Goal: Information Seeking & Learning: Learn about a topic

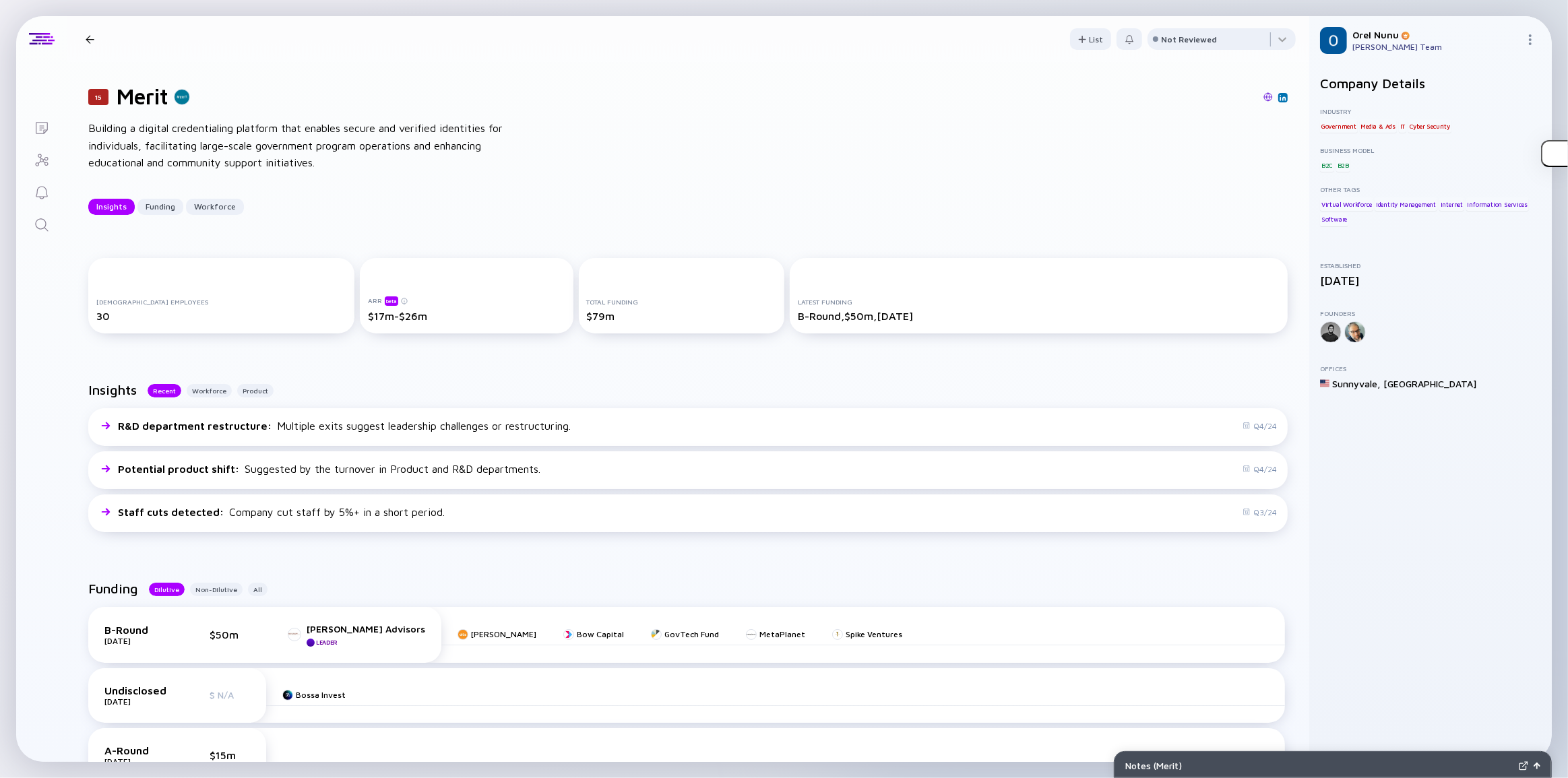
click at [552, 177] on div "15 Merit Building a digital credentialing platform that enables secure and veri…" at bounding box center [688, 149] width 1243 height 174
click at [248, 183] on div "15 Merit Building a digital credentialing platform that enables secure and veri…" at bounding box center [688, 149] width 1243 height 174
click at [244, 150] on div "Building a digital credentialing platform that enables secure and verified iden…" at bounding box center [304, 146] width 431 height 52
click at [316, 141] on div "Building a digital credentialing platform that enables secure and verified iden…" at bounding box center [304, 146] width 431 height 52
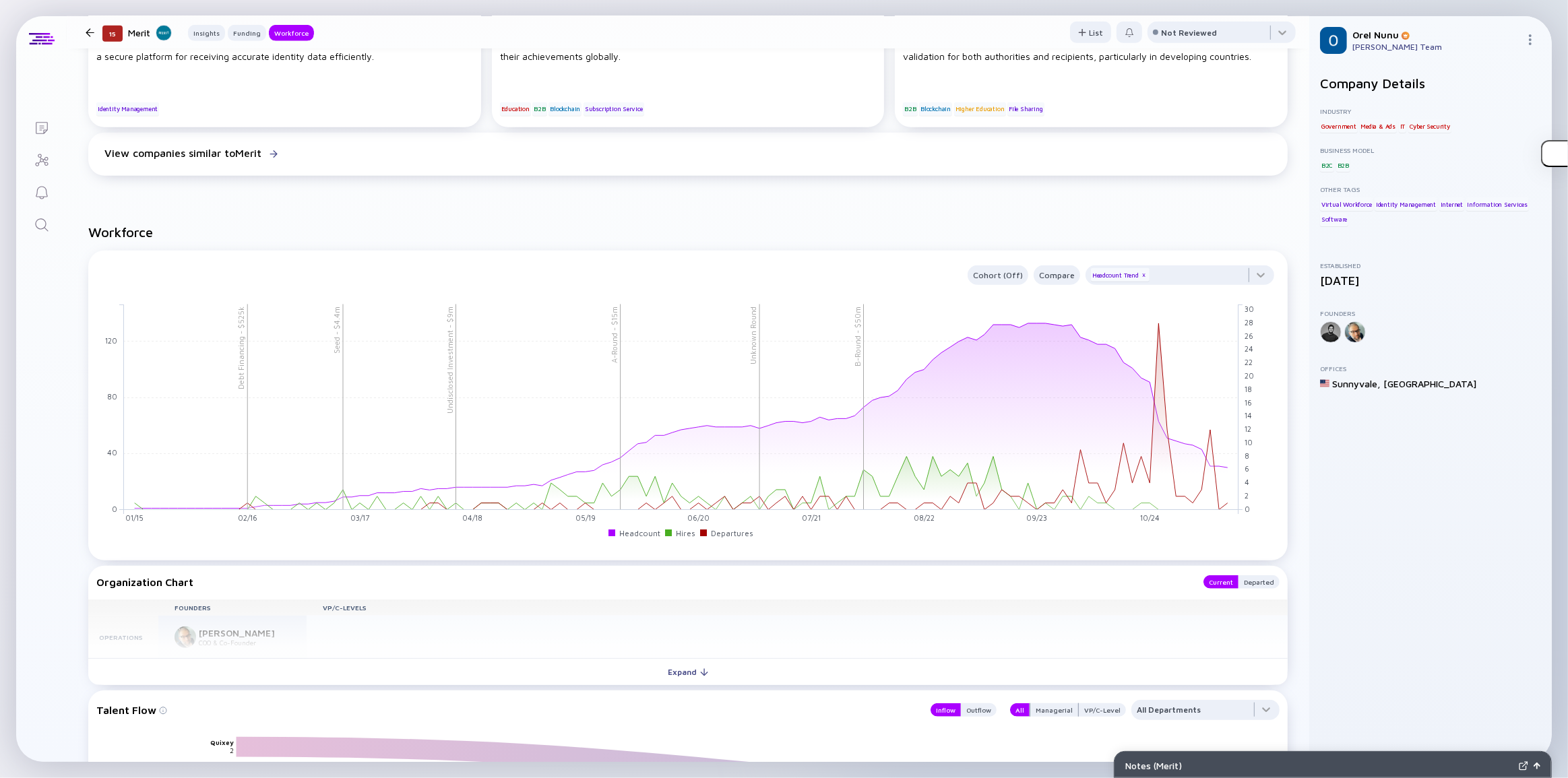
scroll to position [1225, 0]
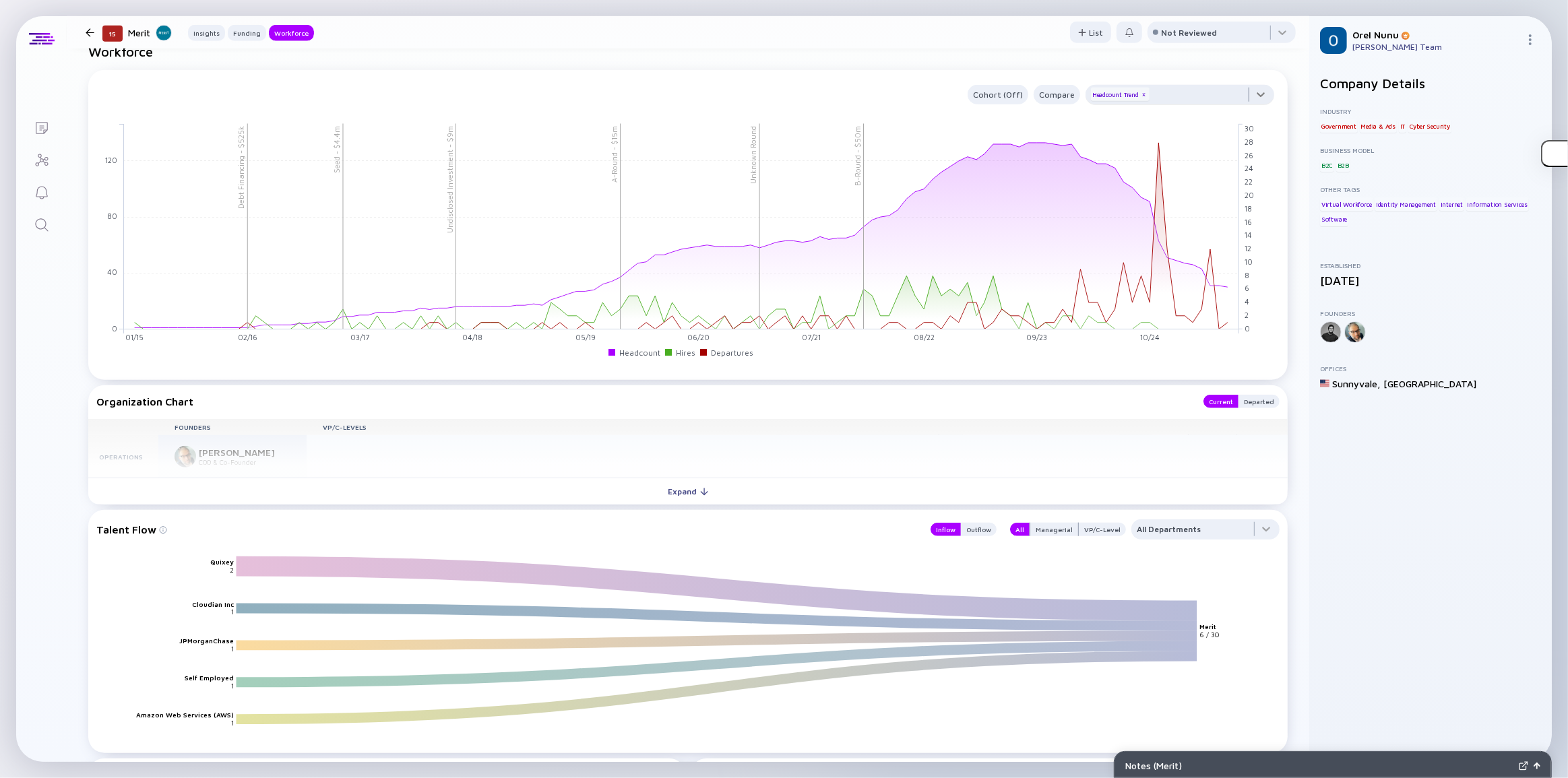
click at [1252, 95] on div at bounding box center [1180, 98] width 189 height 27
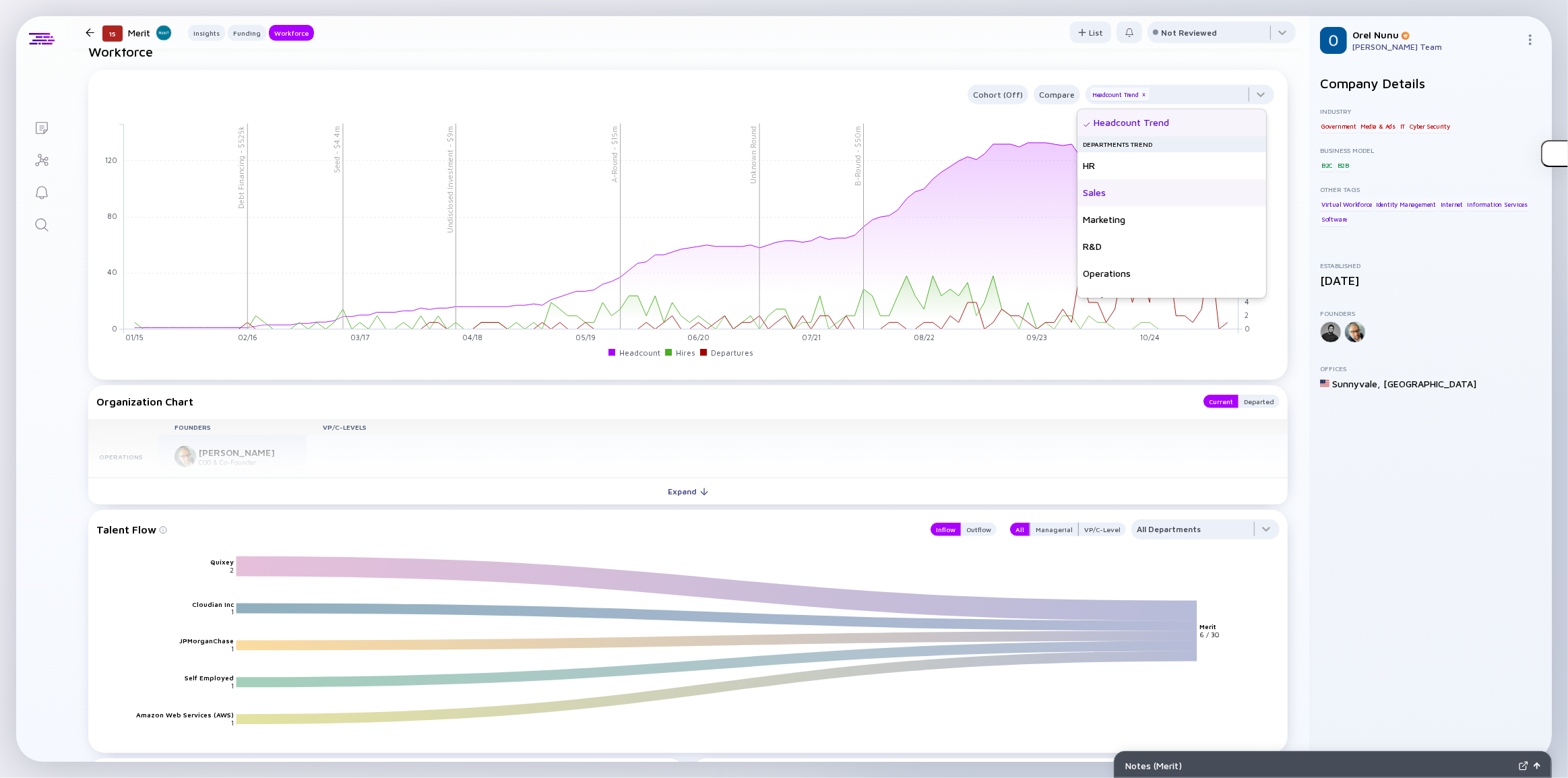
drag, startPoint x: 1157, startPoint y: 197, endPoint x: 1152, endPoint y: 191, distance: 7.8
click at [1157, 196] on div "Sales" at bounding box center [1172, 192] width 189 height 27
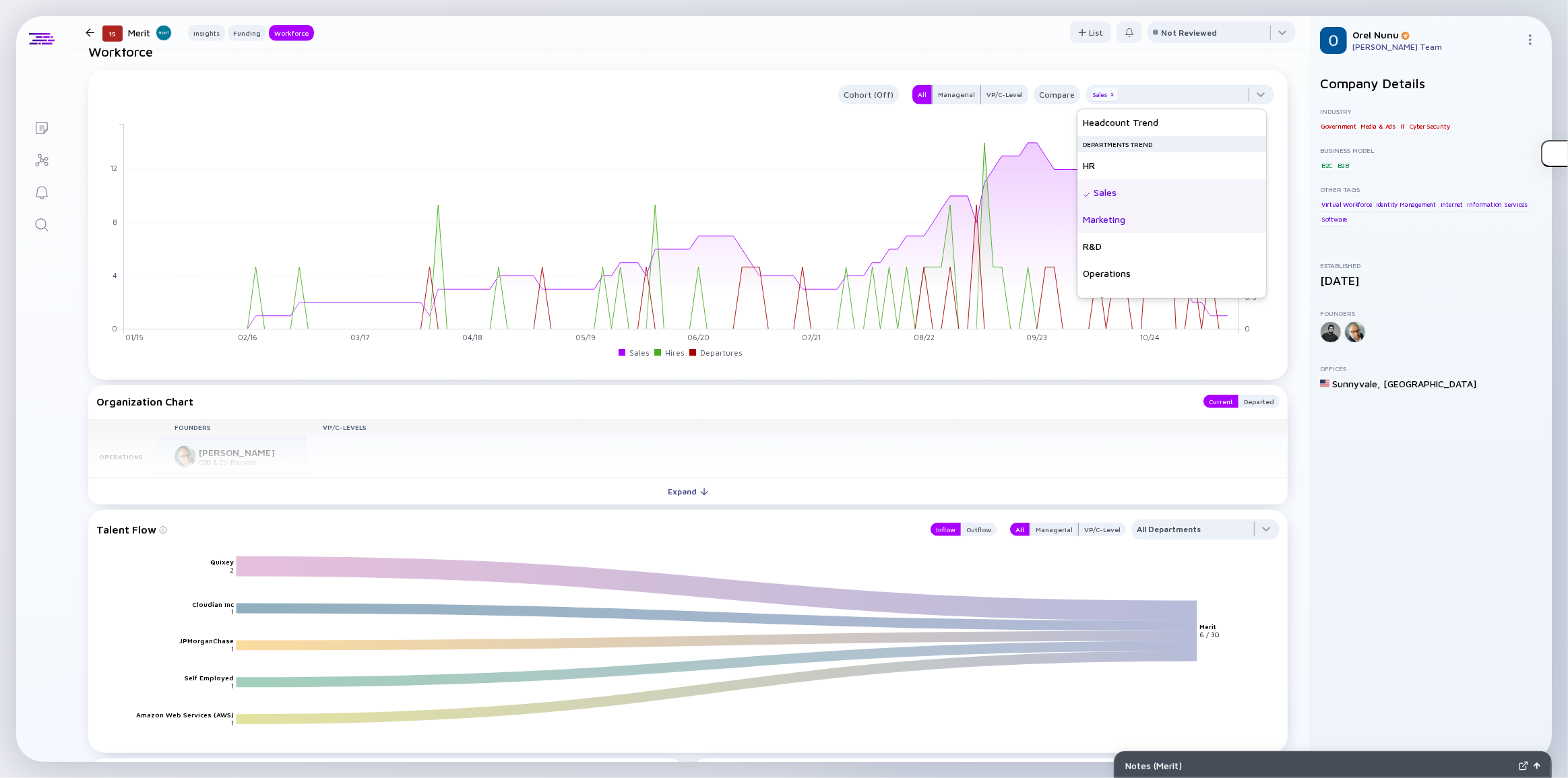
click at [1135, 214] on div "Marketing" at bounding box center [1172, 219] width 189 height 27
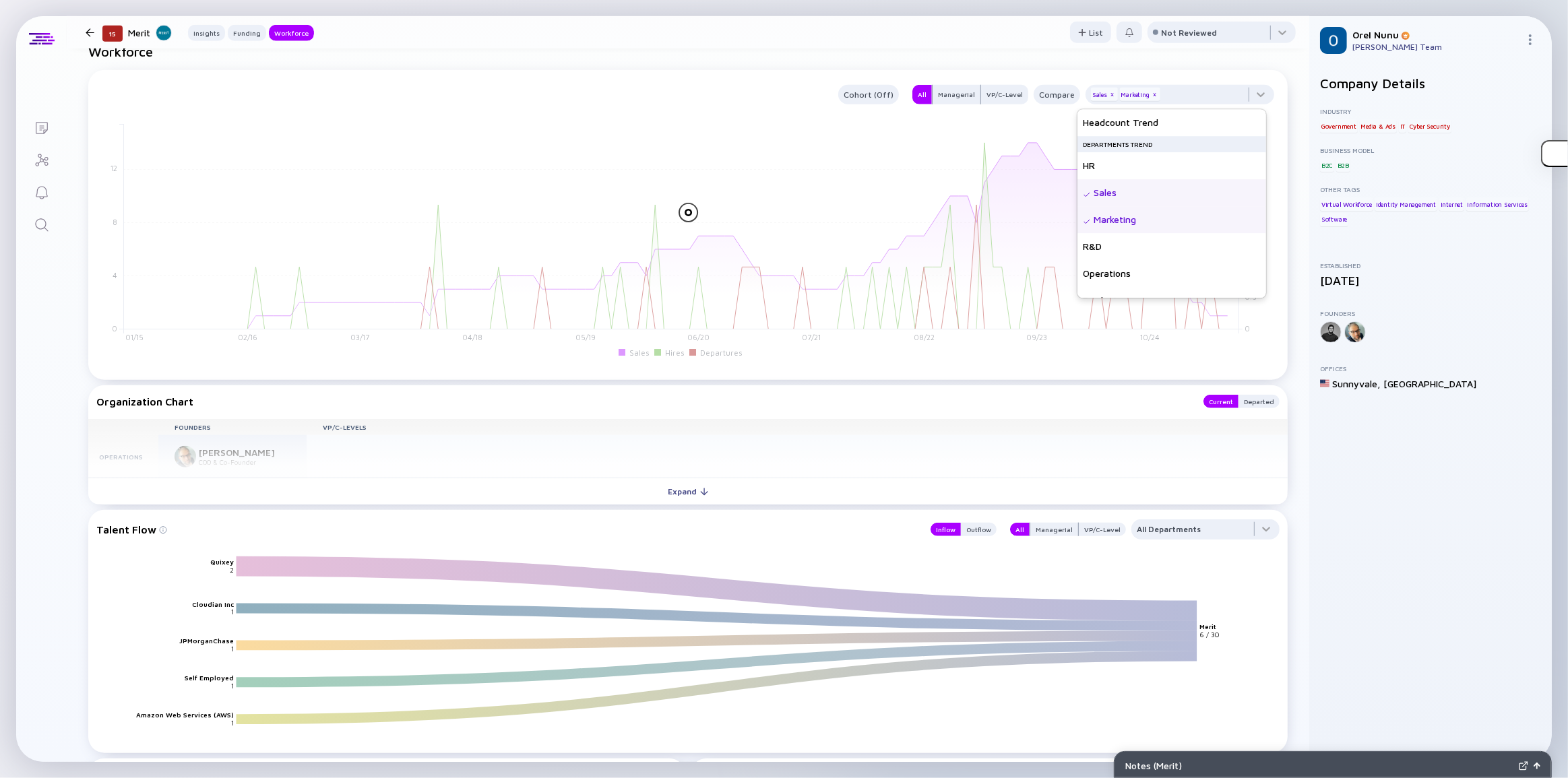
click at [738, 52] on h2 "Workforce" at bounding box center [688, 52] width 1200 height 15
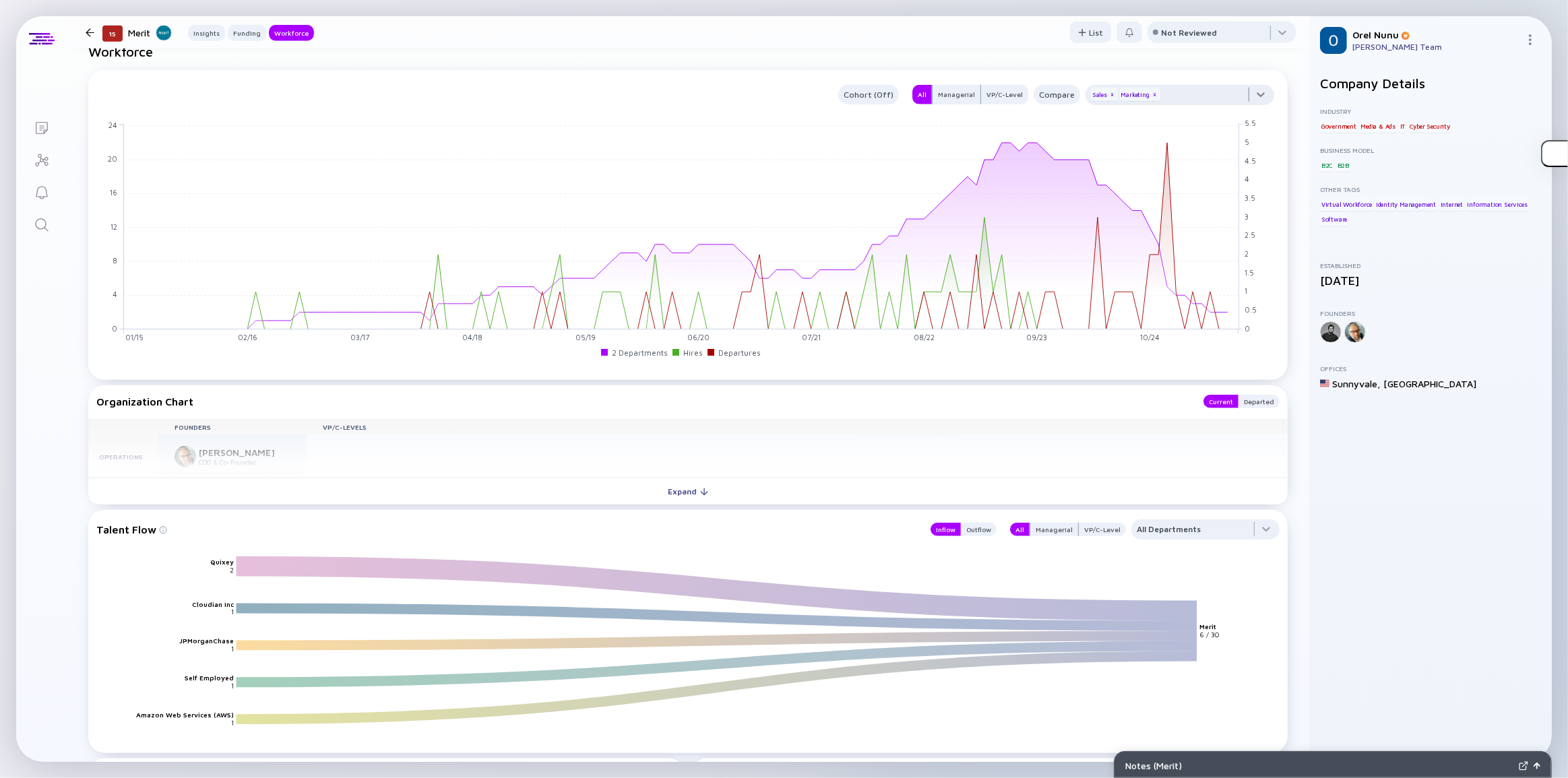
drag, startPoint x: 1260, startPoint y: 101, endPoint x: 1251, endPoint y: 102, distance: 9.1
click at [1259, 101] on div at bounding box center [1180, 98] width 189 height 27
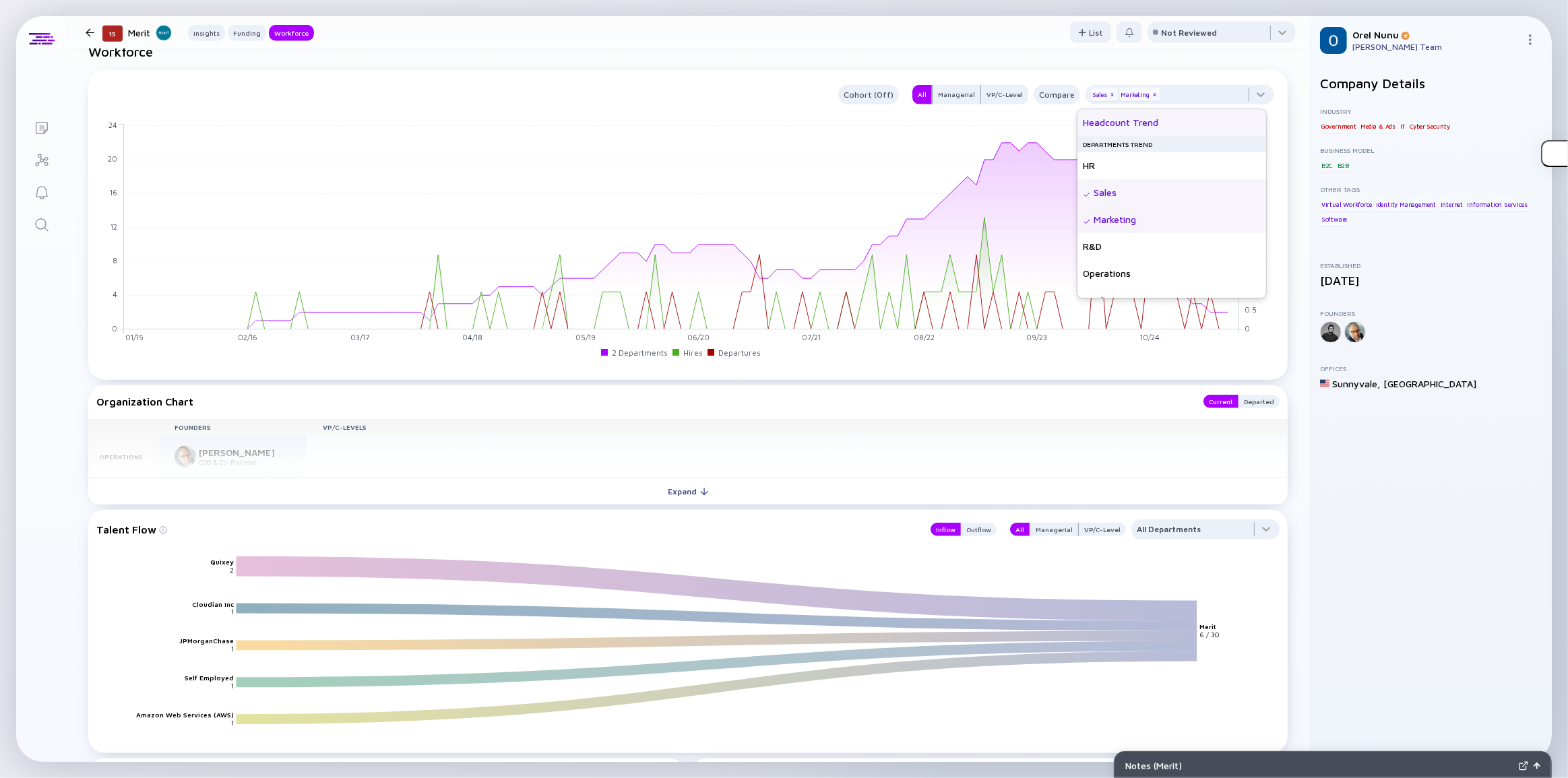
click at [1163, 121] on div "Headcount Trend" at bounding box center [1172, 122] width 189 height 27
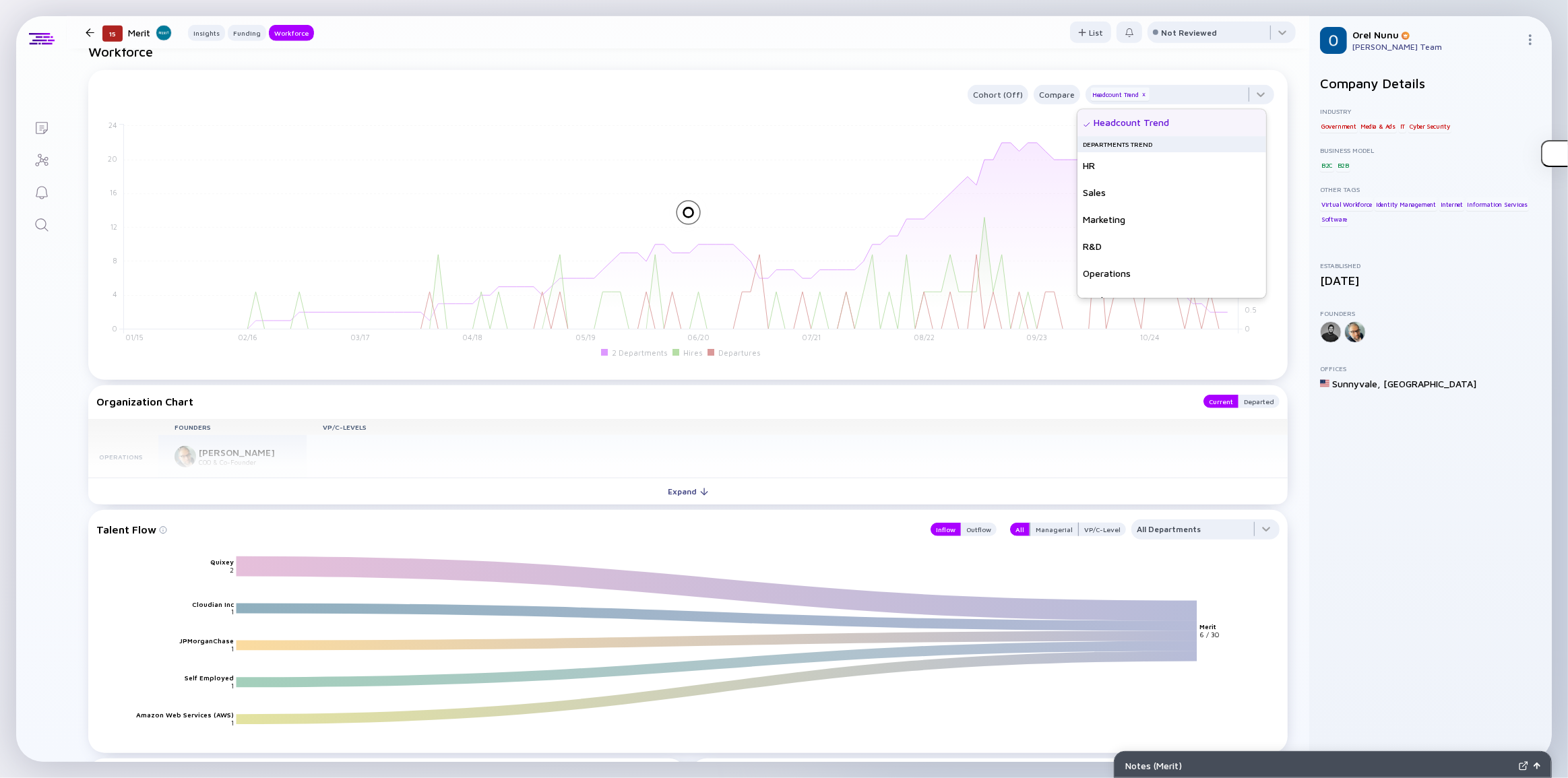
click at [728, 95] on div "Cohort (Off) Compare Headcount Trend x" at bounding box center [685, 94] width 1178 height 20
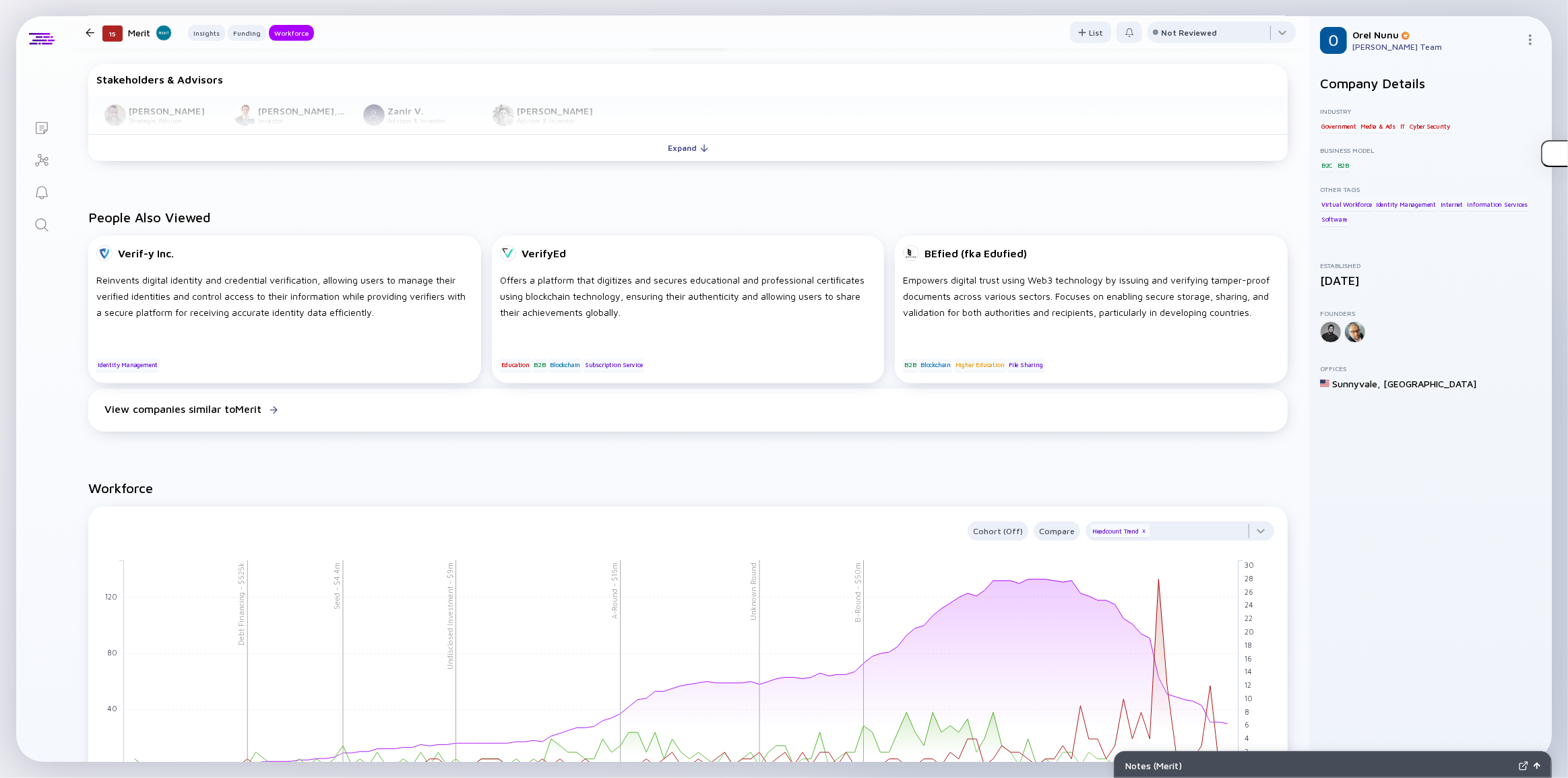
scroll to position [980, 0]
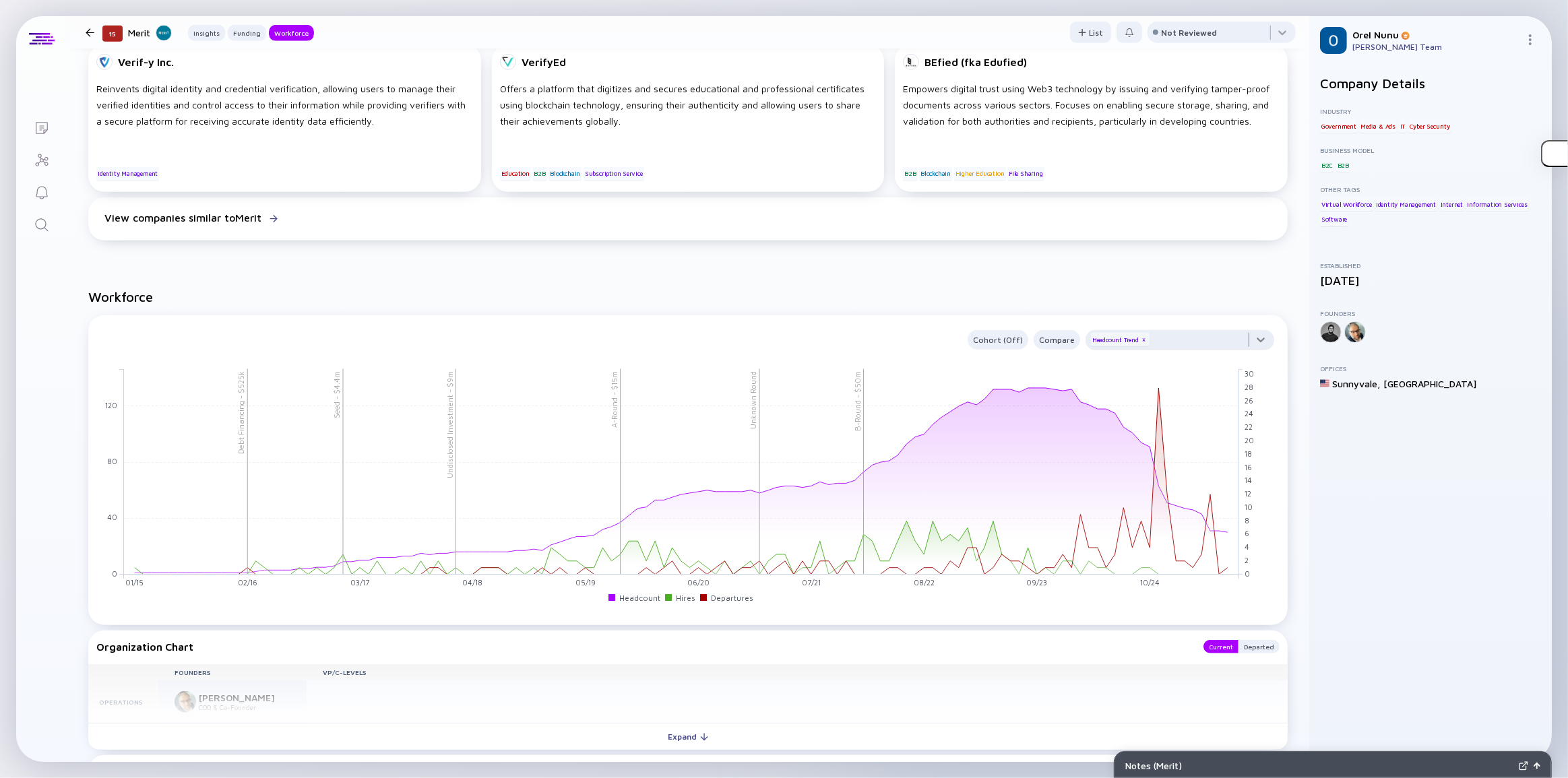
click at [1248, 340] on div at bounding box center [1180, 343] width 189 height 27
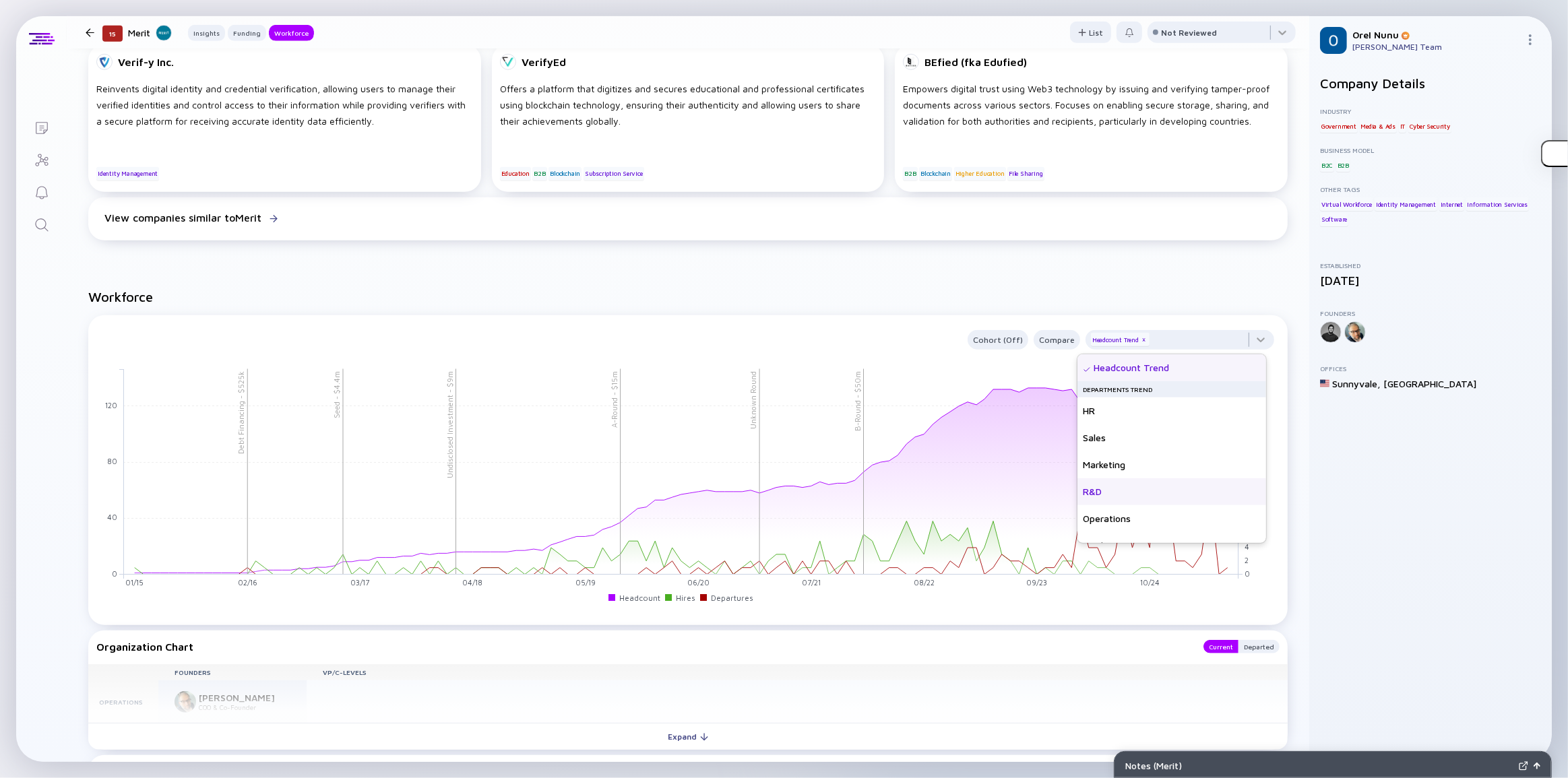
click at [1105, 502] on div "R&D" at bounding box center [1172, 491] width 189 height 27
